Goal: Transaction & Acquisition: Book appointment/travel/reservation

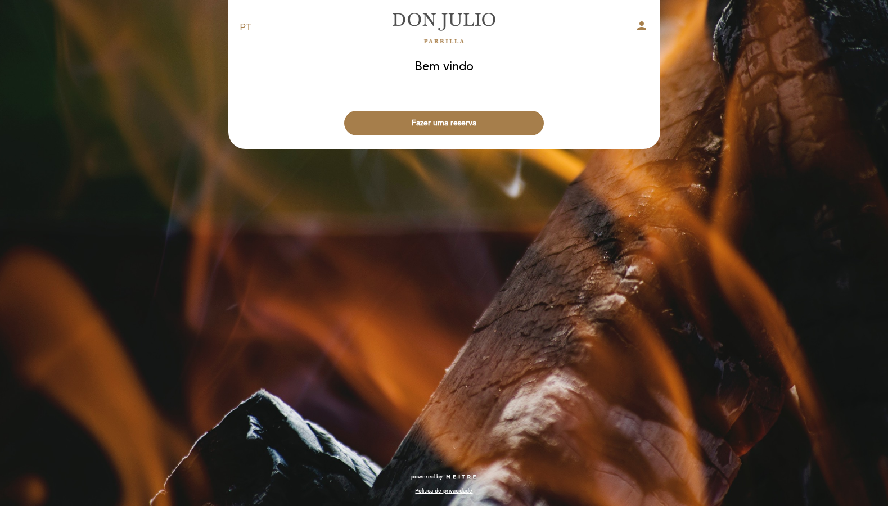
select select "pt"
click at [441, 124] on button "Fazer uma reserva" at bounding box center [444, 123] width 200 height 25
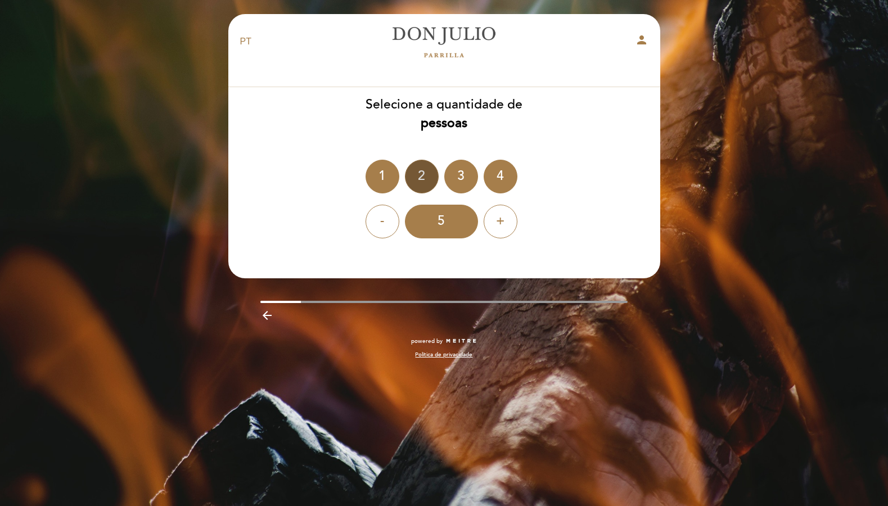
click at [425, 180] on div "2" at bounding box center [422, 177] width 34 height 34
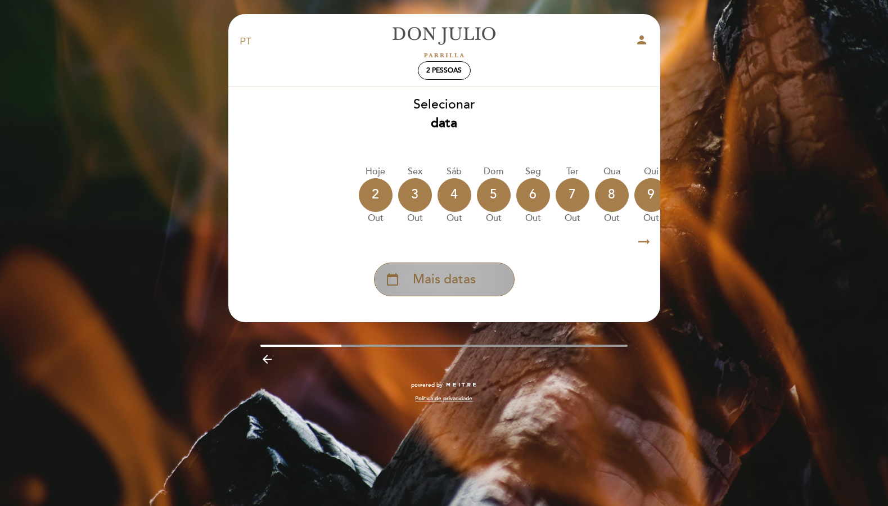
click at [443, 274] on span "Mais datas" at bounding box center [444, 279] width 63 height 19
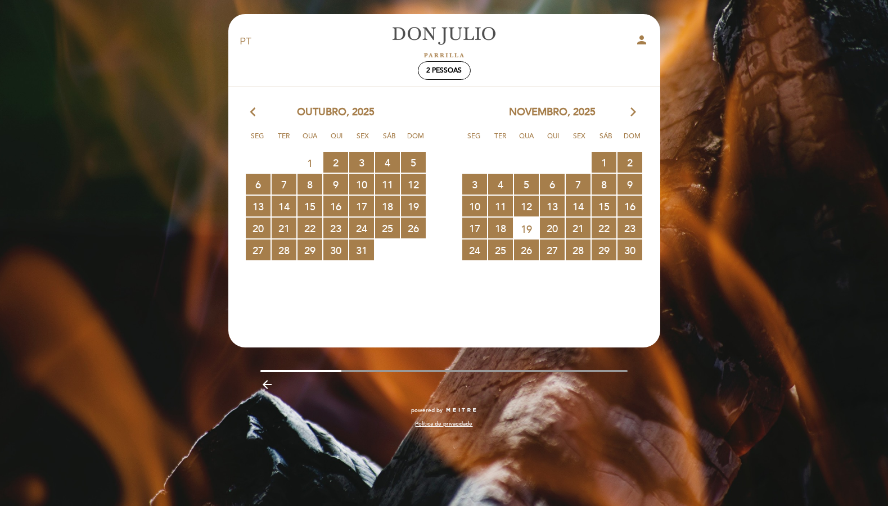
click at [630, 116] on icon "arrow_forward_ios" at bounding box center [633, 112] width 10 height 15
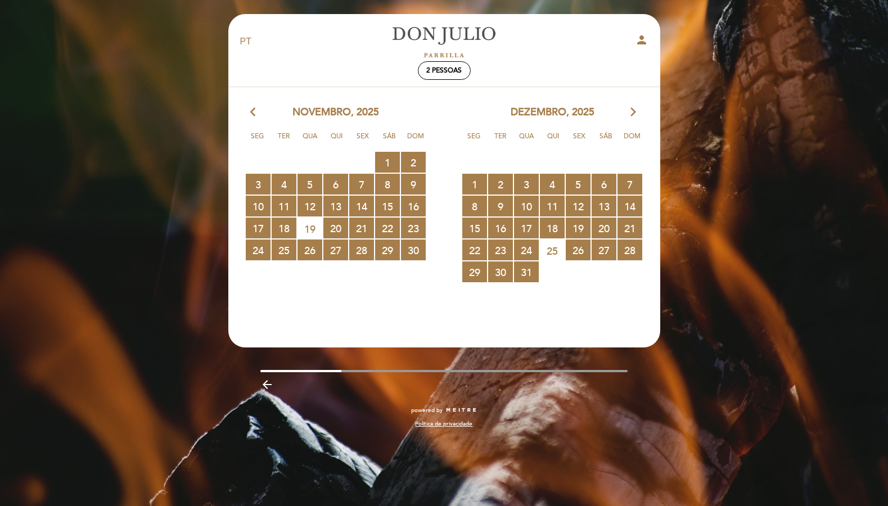
click at [631, 113] on icon "arrow_forward_ios" at bounding box center [633, 112] width 10 height 15
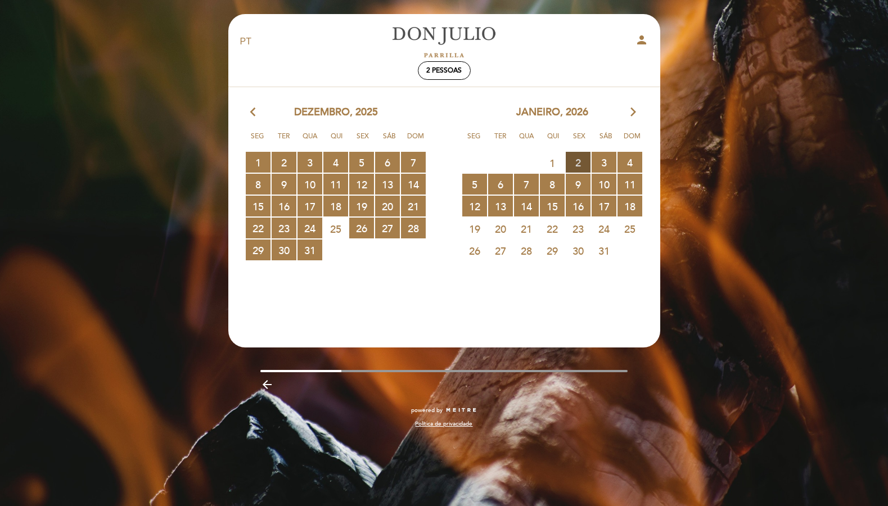
click at [579, 162] on span "2 RESERVAS DISPONÍVEIS" at bounding box center [578, 162] width 25 height 21
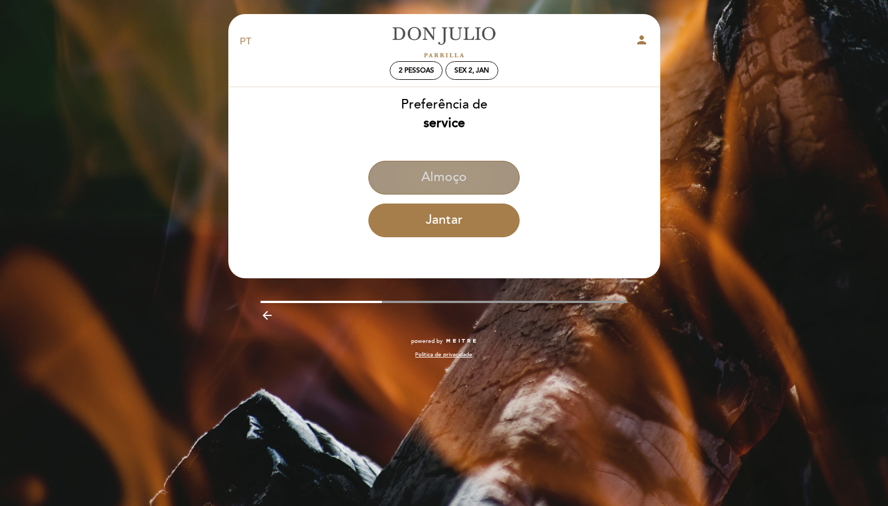
click at [449, 175] on button "Almoço" at bounding box center [443, 178] width 151 height 34
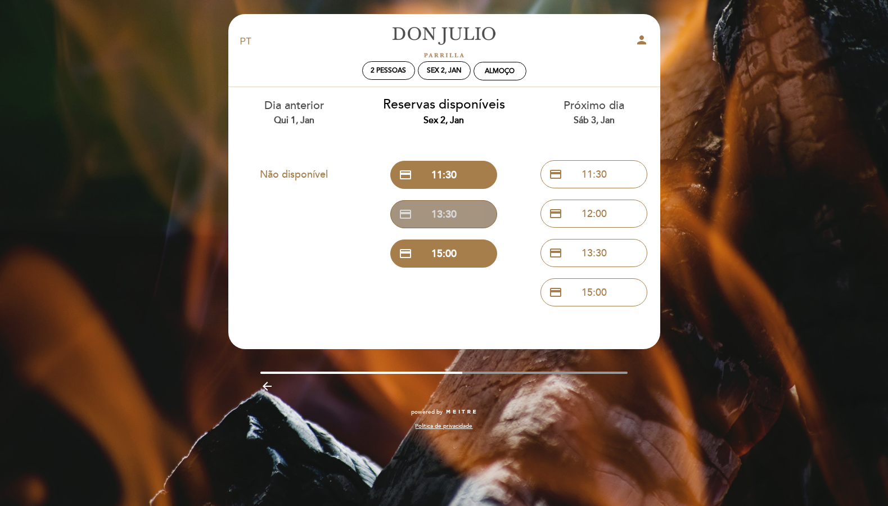
click at [443, 209] on button "credit_card 13:30" at bounding box center [443, 214] width 107 height 28
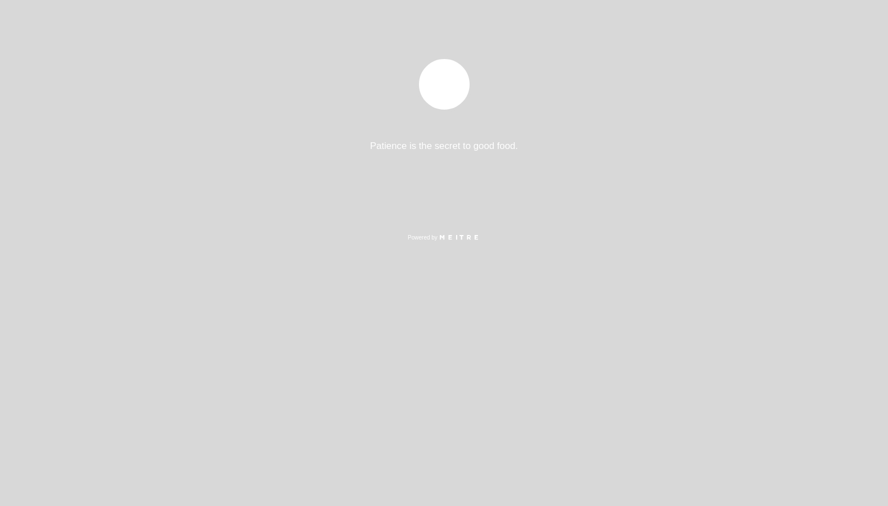
select select "pt"
